Goal: Information Seeking & Learning: Find specific fact

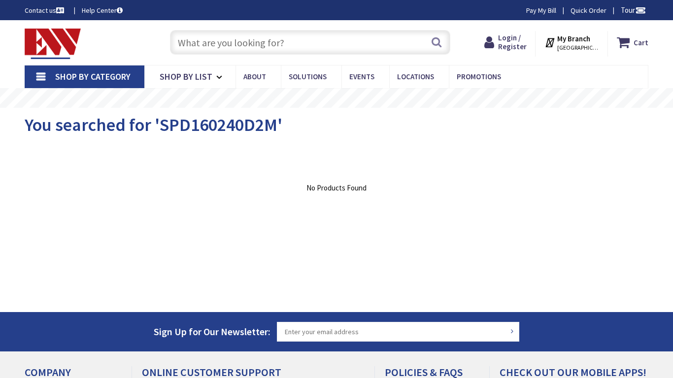
type input "[GEOGRAPHIC_DATA][STREET_ADDRESS][PERSON_NAME][GEOGRAPHIC_DATA]"
